Goal: Check status

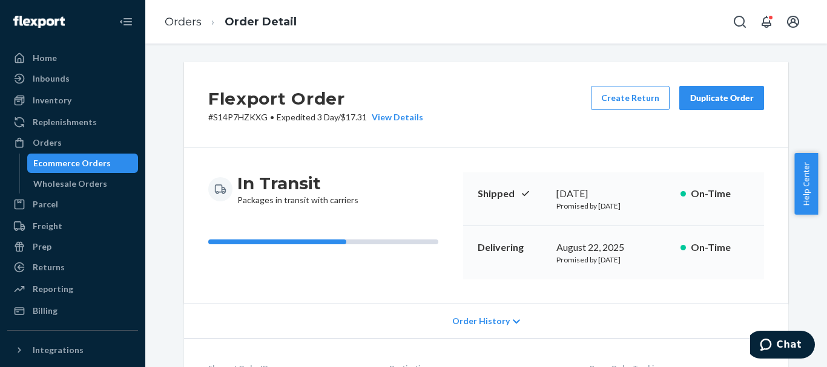
scroll to position [435, 0]
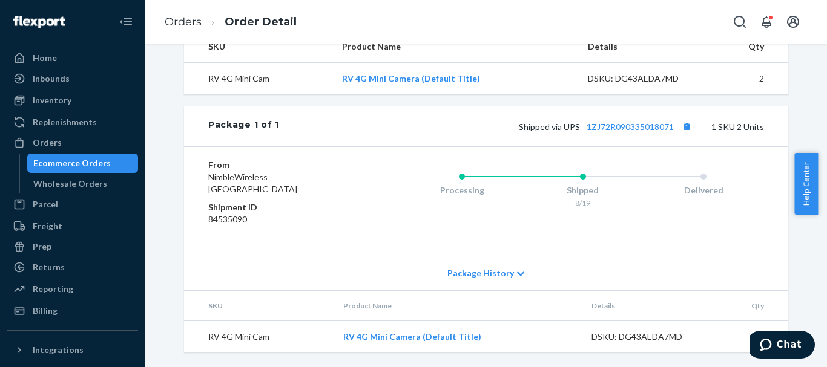
click at [93, 156] on div "Ecommerce Orders" at bounding box center [82, 163] width 109 height 17
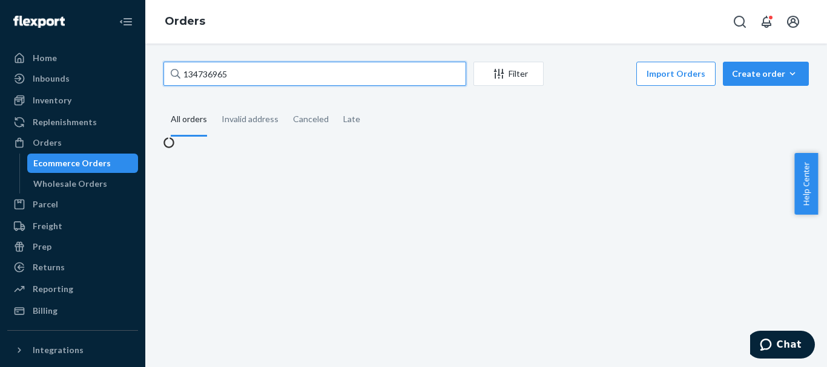
drag, startPoint x: 274, startPoint y: 78, endPoint x: 169, endPoint y: 77, distance: 104.7
click at [169, 77] on input "134736965" at bounding box center [314, 74] width 303 height 24
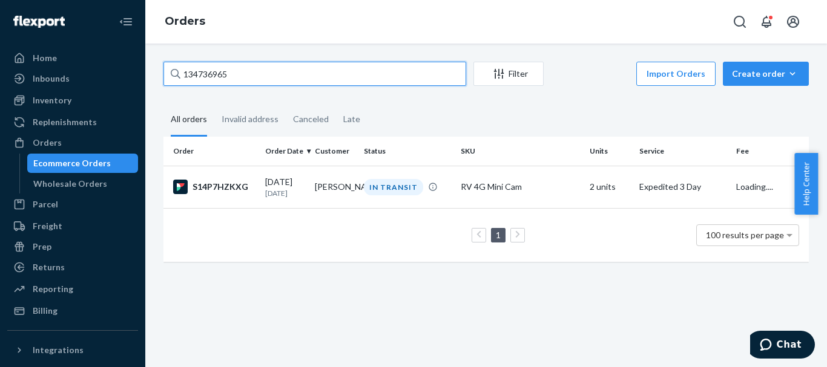
paste input "390869"
type input "134390869"
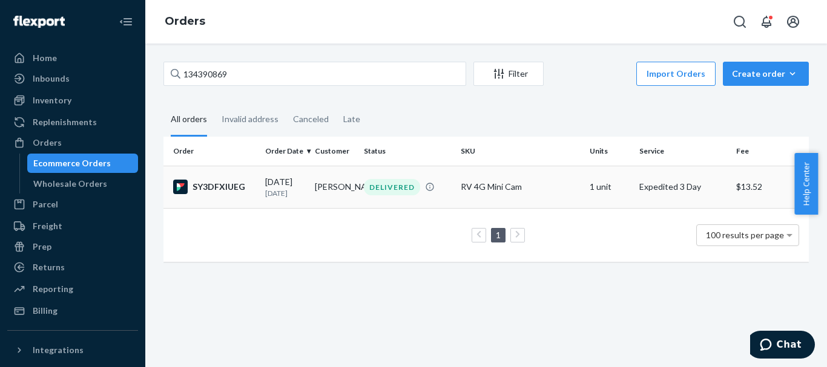
click at [232, 199] on td "SY3DFXIUEG" at bounding box center [211, 187] width 97 height 42
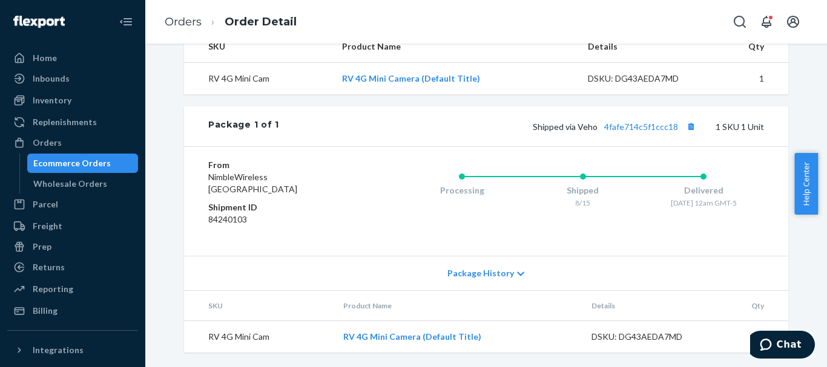
scroll to position [435, 0]
click at [765, 343] on icon "Chat" at bounding box center [766, 345] width 12 height 12
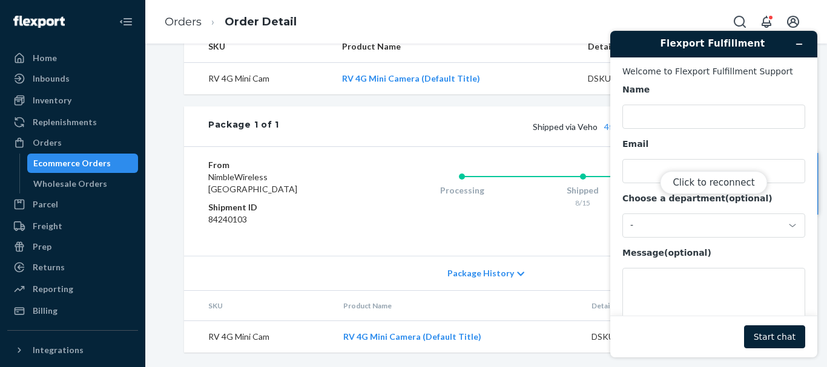
scroll to position [0, 0]
click at [795, 44] on div "Click to reconnect" at bounding box center [713, 194] width 207 height 327
click at [798, 44] on div "Click to reconnect" at bounding box center [713, 194] width 207 height 327
click at [795, 47] on div "Click to reconnect" at bounding box center [713, 194] width 207 height 327
click at [801, 37] on div "Click to reconnect" at bounding box center [713, 194] width 207 height 327
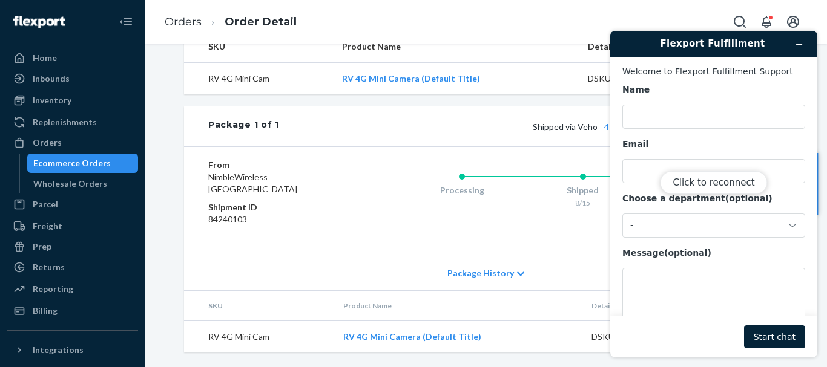
click at [796, 45] on div "Click to reconnect" at bounding box center [713, 194] width 207 height 327
click at [363, 183] on div "Processing Shipped 8/15 Delivered [DATE] 12am GMT-5" at bounding box center [558, 201] width 411 height 85
click at [687, 183] on button "Click to reconnect" at bounding box center [713, 182] width 107 height 23
click at [794, 44] on button "Minimize widget" at bounding box center [798, 44] width 19 height 17
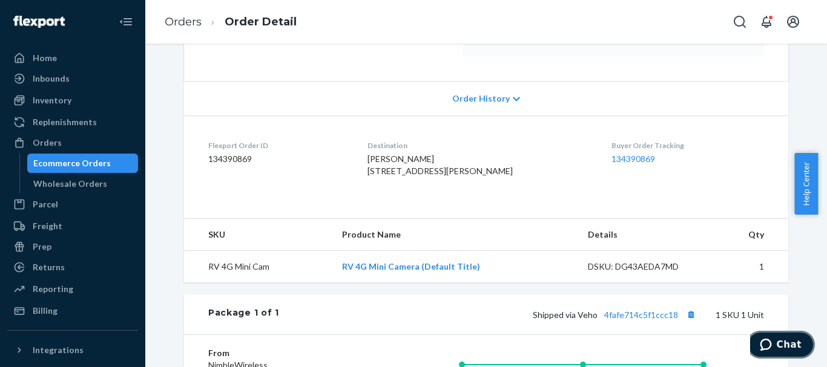
scroll to position [303, 0]
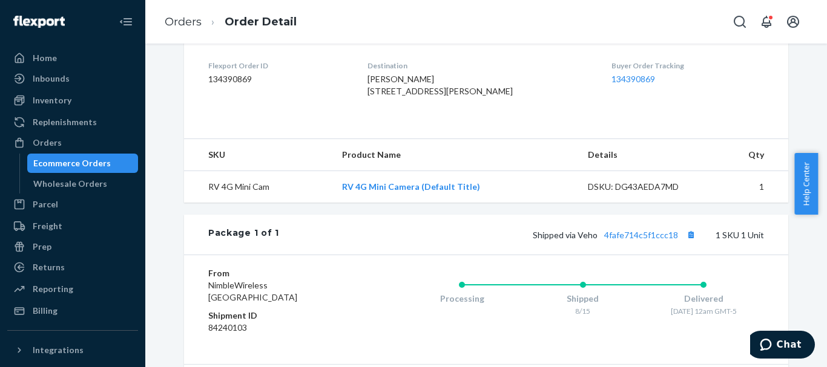
click at [95, 160] on div "Ecommerce Orders" at bounding box center [71, 163] width 77 height 12
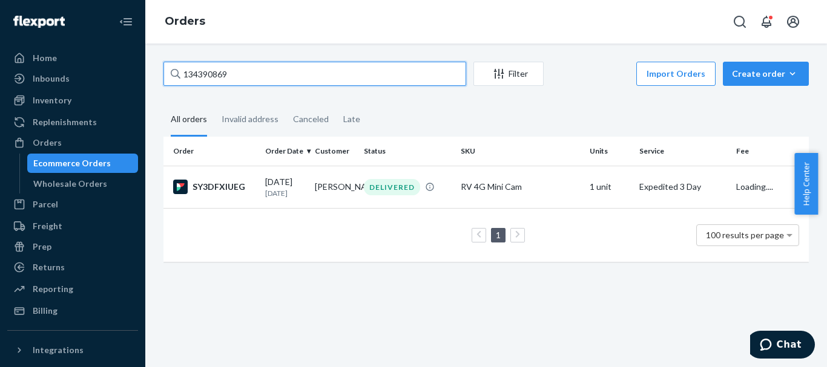
drag, startPoint x: 252, startPoint y: 81, endPoint x: 181, endPoint y: 71, distance: 72.2
click at [181, 71] on input "134390869" at bounding box center [314, 74] width 303 height 24
paste input "[PERSON_NAME]"
type input "[PERSON_NAME]"
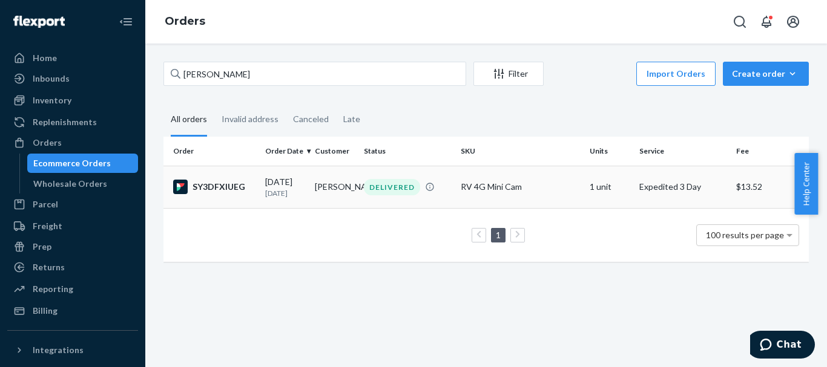
click at [300, 181] on div "[DATE] [DATE]" at bounding box center [285, 187] width 40 height 22
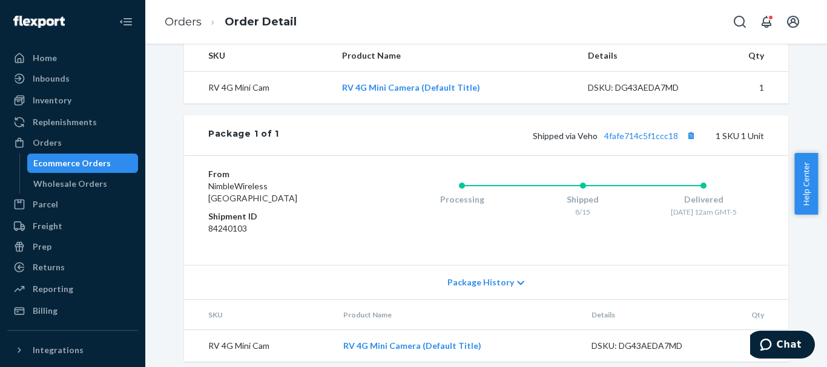
scroll to position [435, 0]
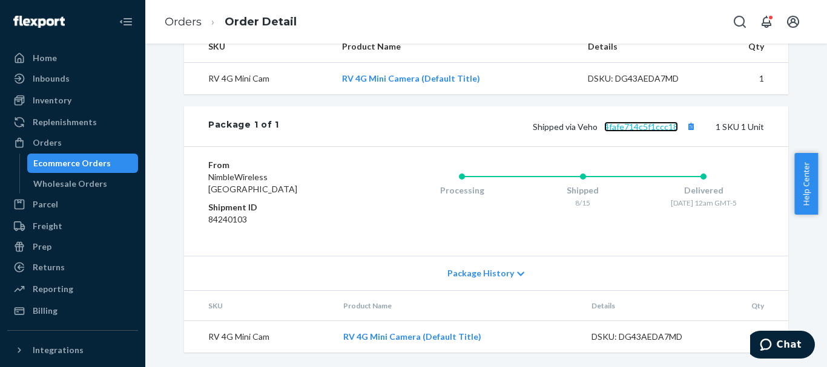
click at [630, 122] on link "4fafe714c5f1ccc18" at bounding box center [641, 127] width 74 height 10
